Goal: Task Accomplishment & Management: Complete application form

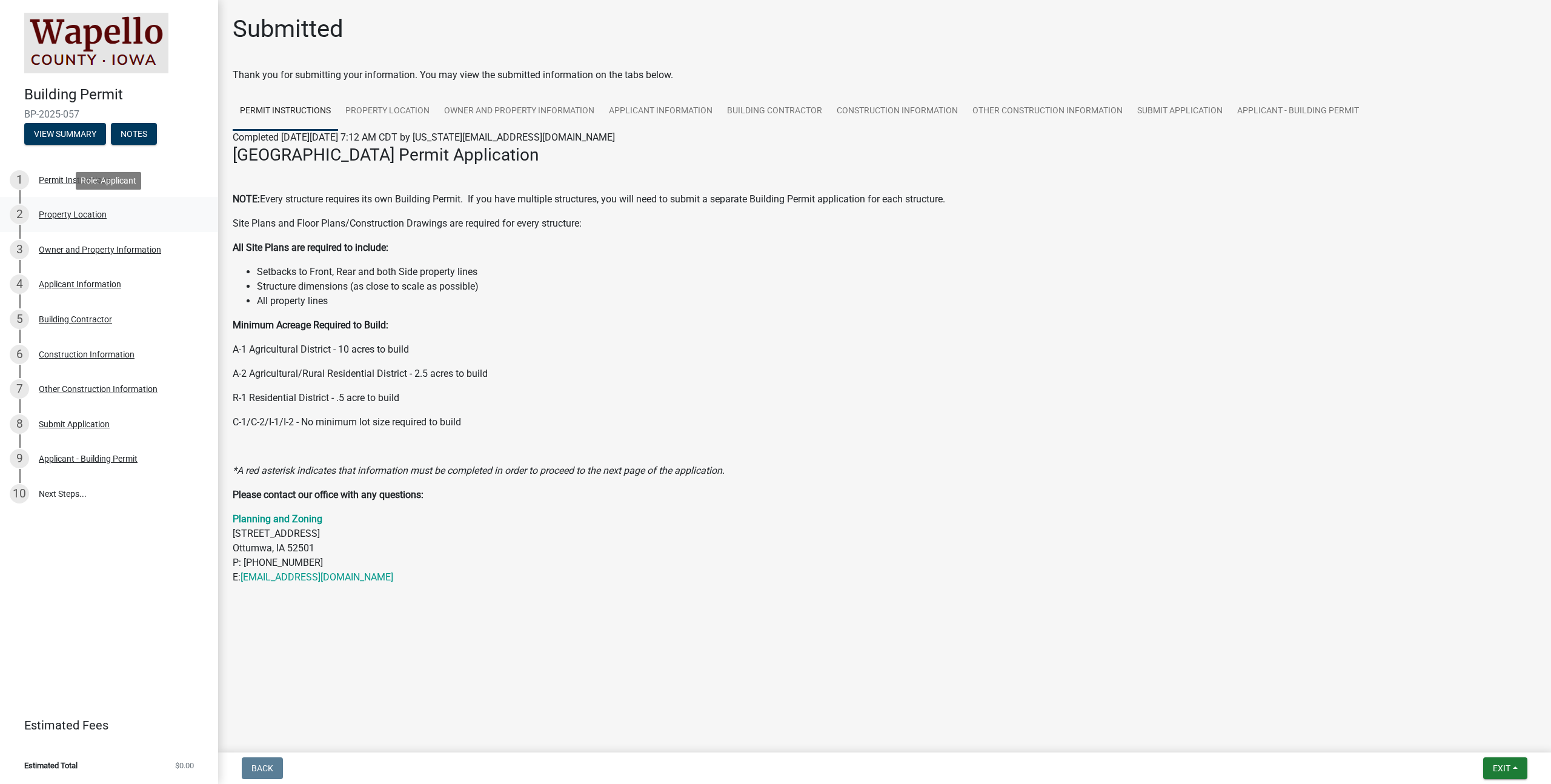
click at [52, 229] on link "2 Property Location" at bounding box center [109, 214] width 218 height 35
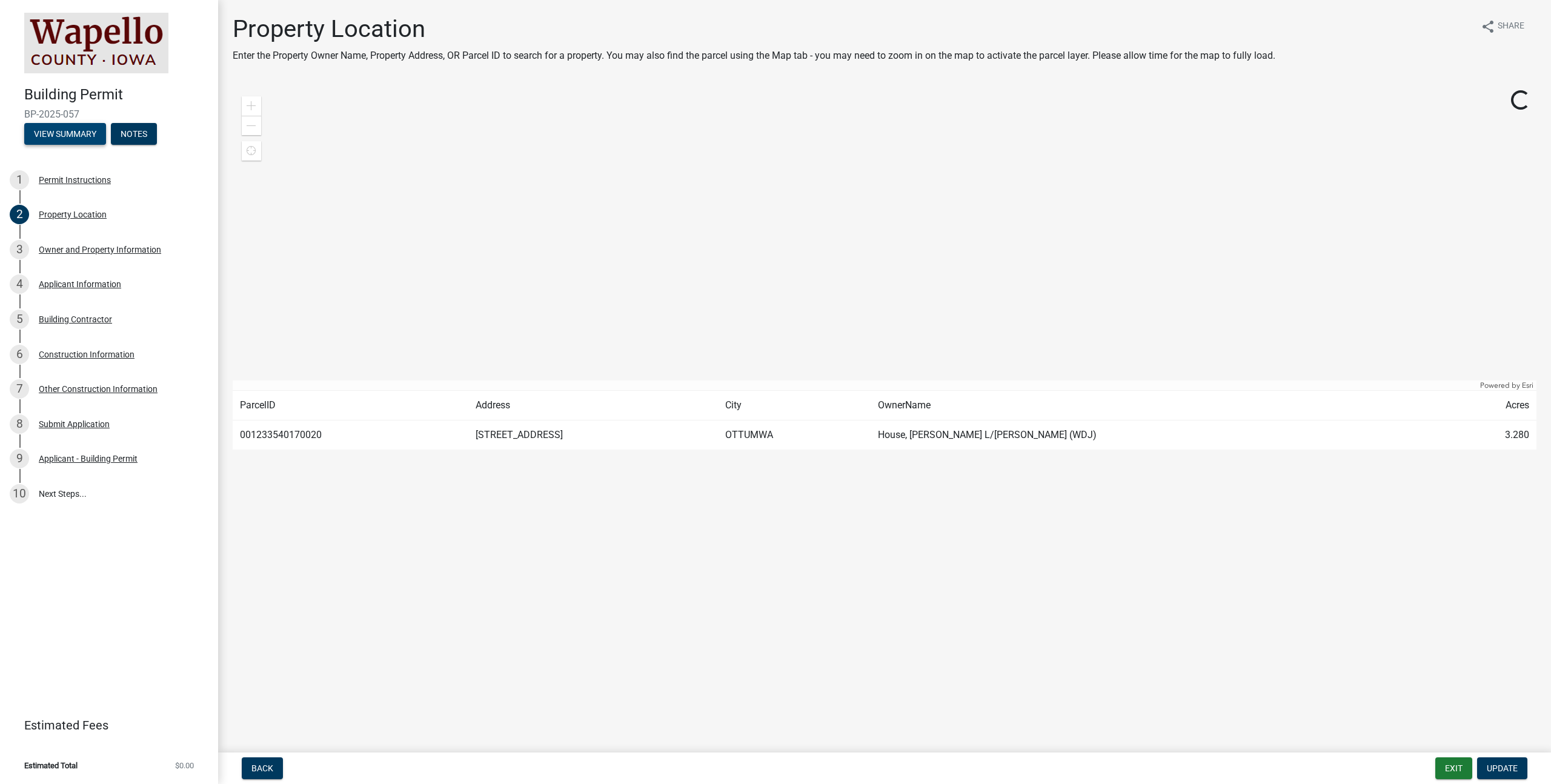
click at [87, 142] on button "View Summary" at bounding box center [65, 134] width 81 height 22
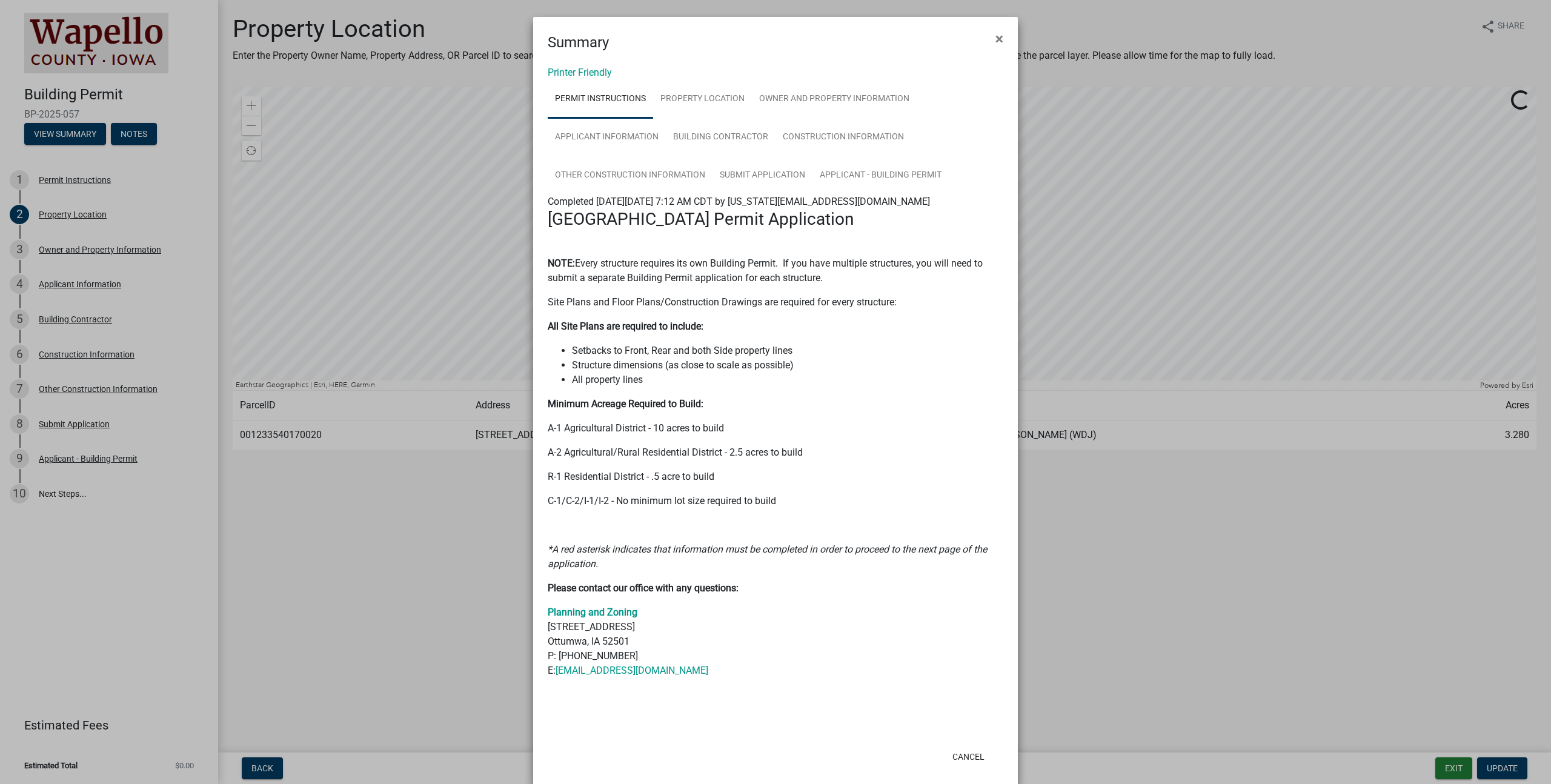
click at [294, 362] on ngb-modal-window "Summary × Printer Friendly Permit Instructions Property Location Owner and Prop…" at bounding box center [775, 392] width 1551 height 784
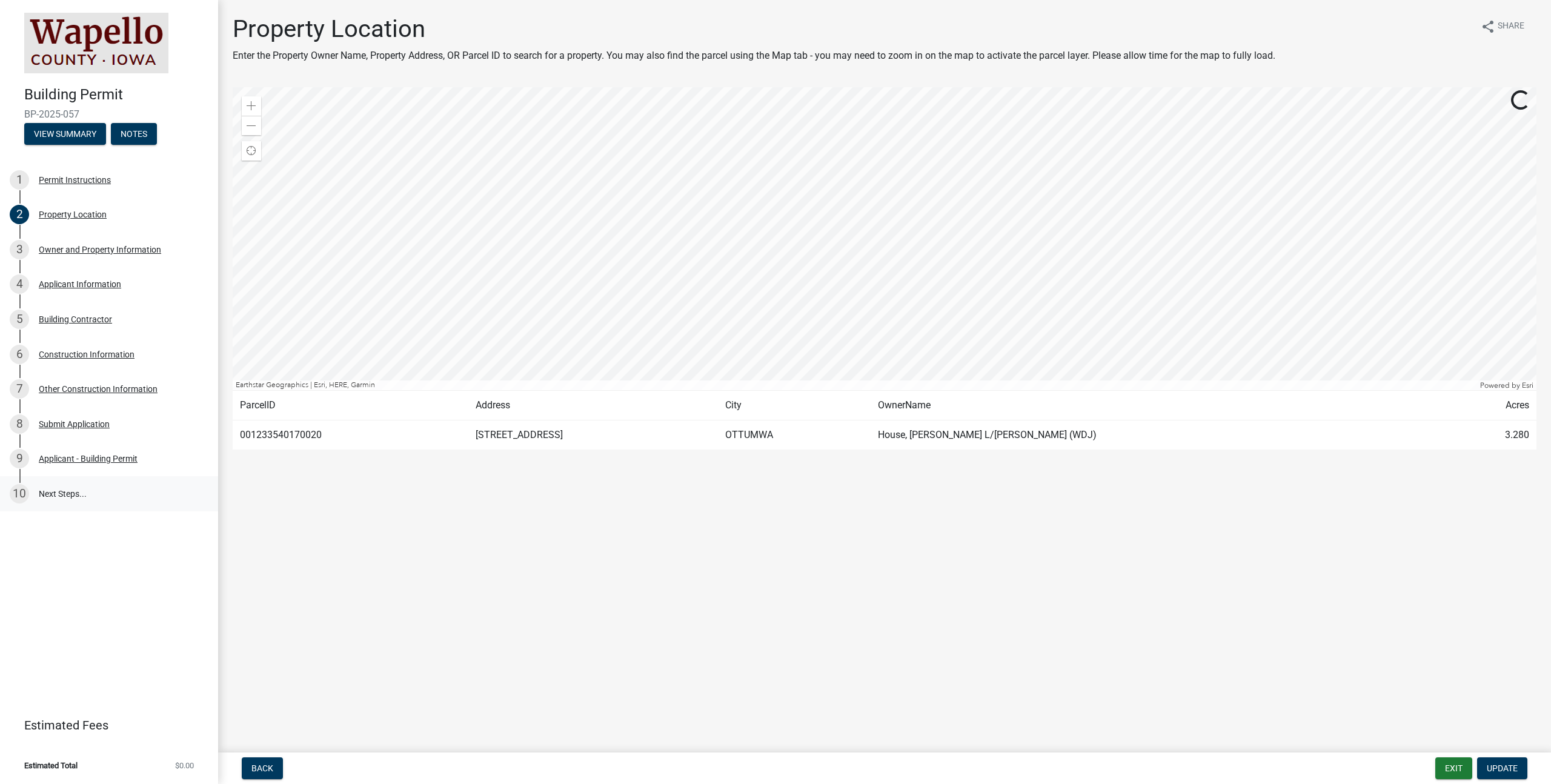
click at [81, 487] on link "10 Next Steps..." at bounding box center [109, 494] width 218 height 35
click at [66, 492] on link "10 Next Steps..." at bounding box center [109, 494] width 218 height 35
click at [69, 458] on div "Applicant - Building Permit" at bounding box center [88, 458] width 99 height 8
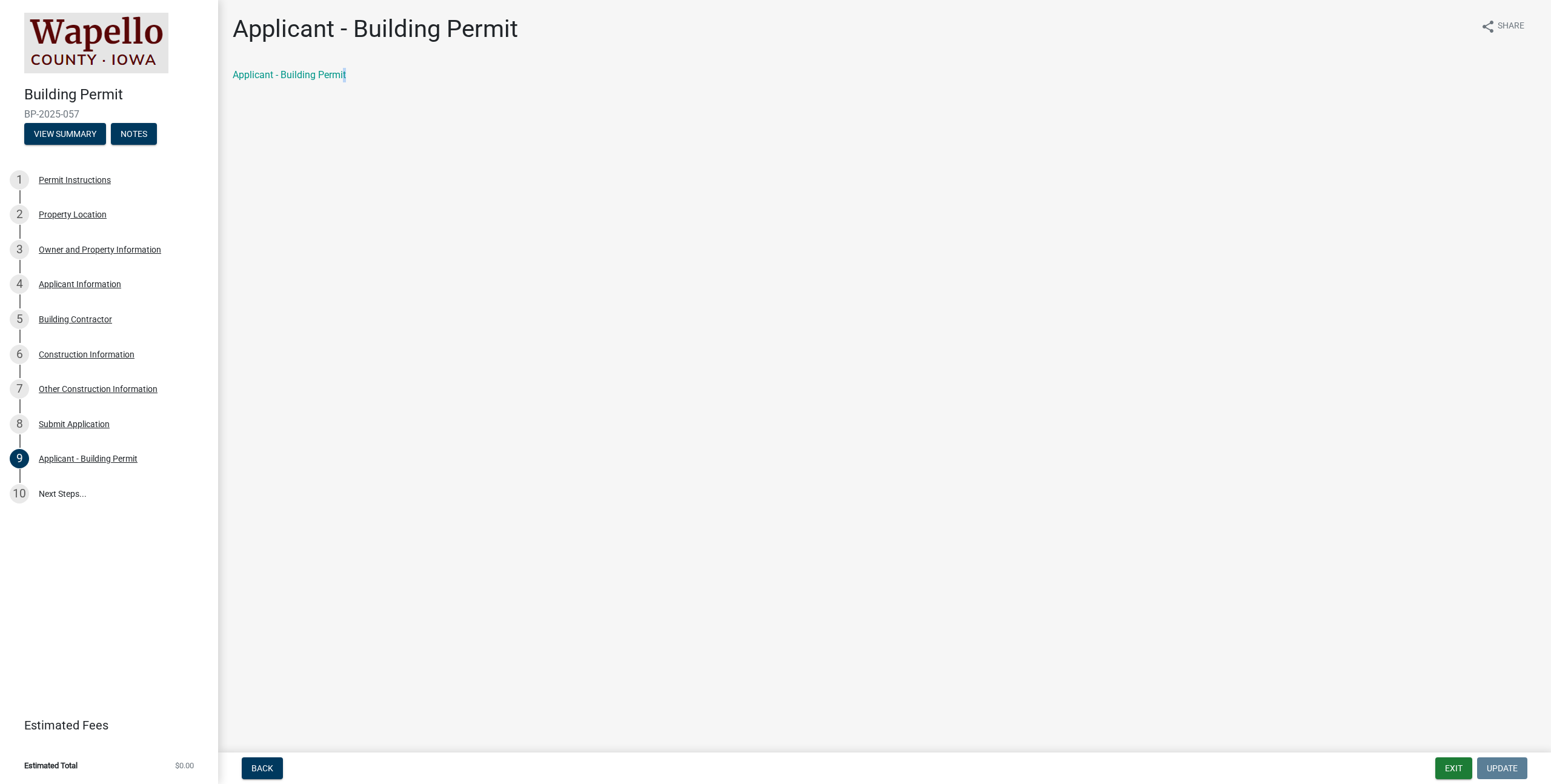
drag, startPoint x: 349, startPoint y: 70, endPoint x: 322, endPoint y: 83, distance: 30.0
click at [343, 74] on div "Applicant - Building Permit" at bounding box center [884, 75] width 1322 height 15
click at [322, 83] on div "Applicant - Building Permit share Share Applicant - Building Permit" at bounding box center [884, 54] width 1322 height 79
click at [324, 76] on link "Applicant - Building Permit" at bounding box center [289, 75] width 113 height 11
